Goal: Communication & Community: Answer question/provide support

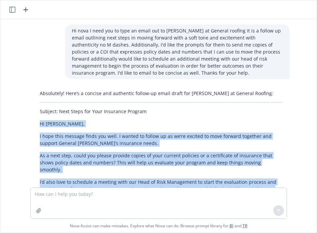
scroll to position [88, 0]
